Goal: Task Accomplishment & Management: Manage account settings

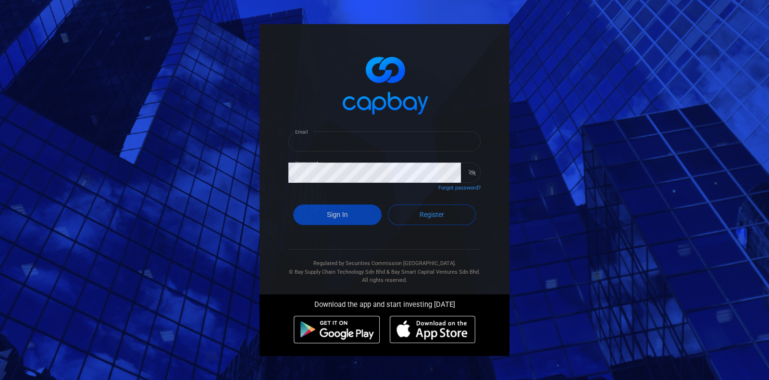
type input "[EMAIL_ADDRESS][DOMAIN_NAME]"
drag, startPoint x: 107, startPoint y: 15, endPoint x: 120, endPoint y: 11, distance: 14.3
click at [110, 14] on div "Email [EMAIL_ADDRESS][DOMAIN_NAME] Email Password Password Forgot password? Sig…" at bounding box center [384, 190] width 769 height 380
click at [342, 215] on button "Sign In" at bounding box center [337, 214] width 88 height 21
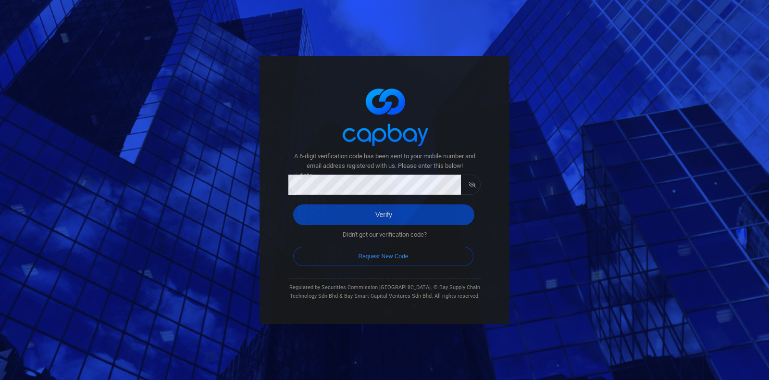
click at [372, 209] on button "Verify" at bounding box center [383, 214] width 181 height 21
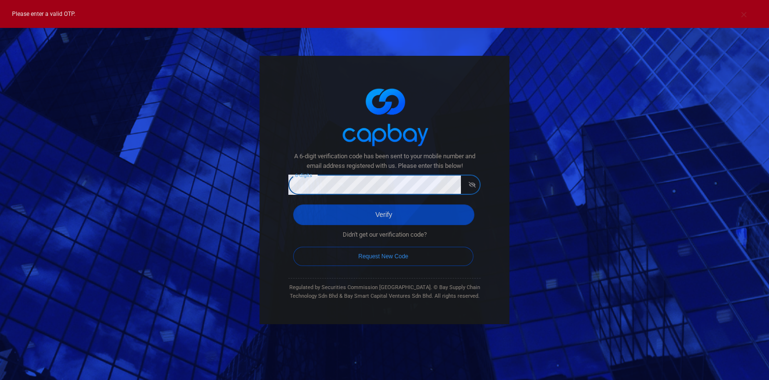
click at [271, 183] on div "A 6-digit verification code has been sent to your mobile number and email addre…" at bounding box center [384, 190] width 250 height 269
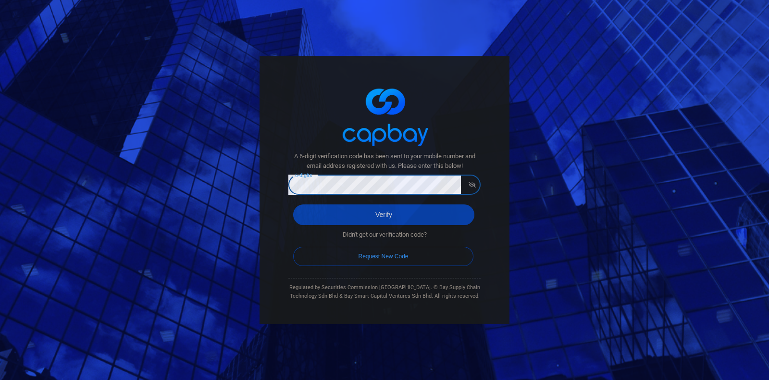
click at [365, 212] on button "Verify" at bounding box center [383, 214] width 181 height 21
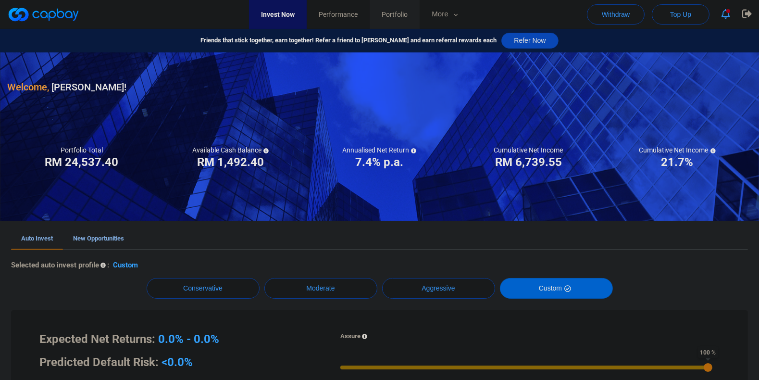
click at [407, 10] on span "Portfolio" at bounding box center [395, 14] width 26 height 11
